Goal: Check status: Check status

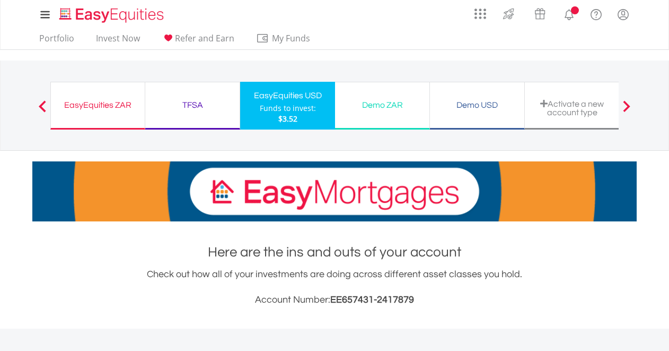
scroll to position [3, 0]
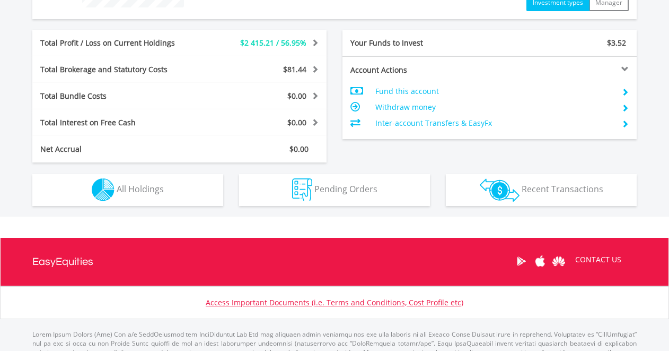
scroll to position [522, 0]
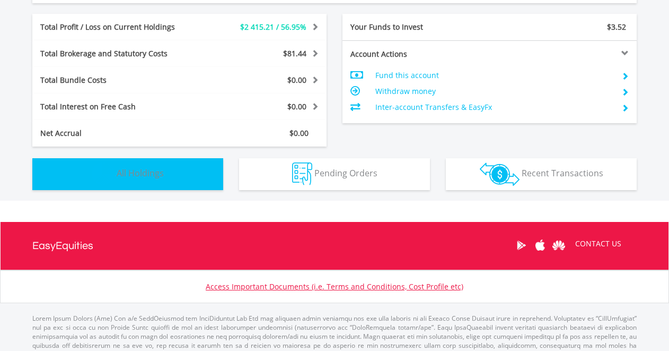
click at [170, 165] on button "Holdings All Holdings" at bounding box center [127, 174] width 191 height 32
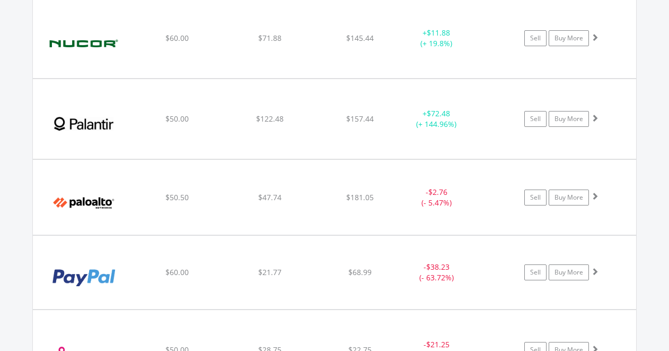
scroll to position [3447, 0]
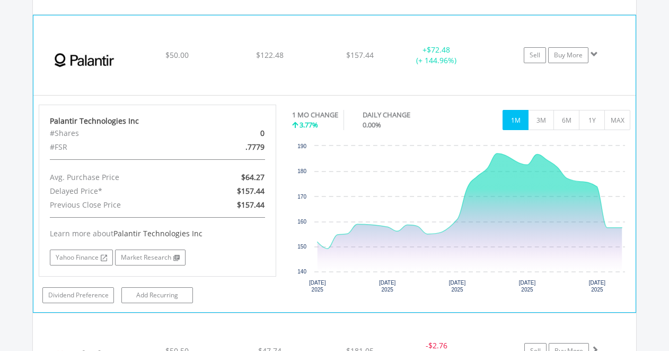
scroll to position [3485, 0]
click at [544, 119] on button "3M" at bounding box center [541, 119] width 26 height 20
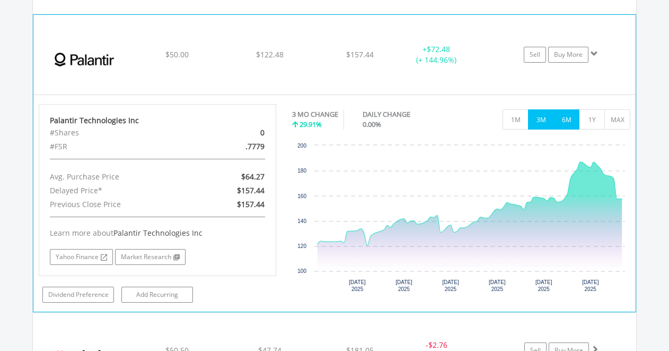
click at [572, 121] on button "6M" at bounding box center [567, 119] width 26 height 20
